Goal: Find specific page/section

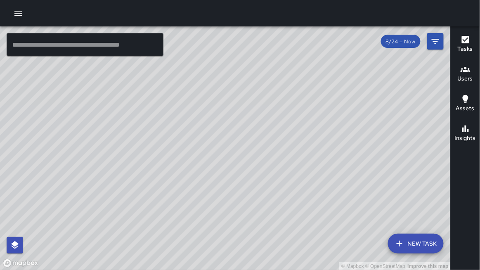
click at [337, 6] on div at bounding box center [240, 13] width 480 height 26
drag, startPoint x: 223, startPoint y: 0, endPoint x: 180, endPoint y: 3, distance: 43.0
click at [156, 0] on div at bounding box center [240, 13] width 480 height 26
drag, startPoint x: 79, startPoint y: 1, endPoint x: 79, endPoint y: 222, distance: 220.4
click at [79, 1] on div at bounding box center [240, 13] width 480 height 26
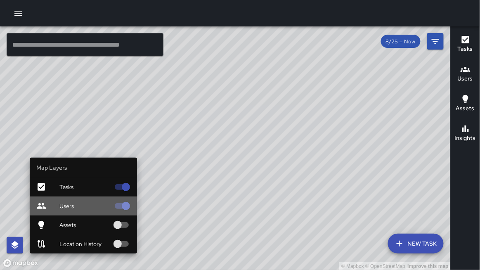
click at [67, 208] on span "Users" at bounding box center [84, 206] width 50 height 8
